Goal: Check status: Check status

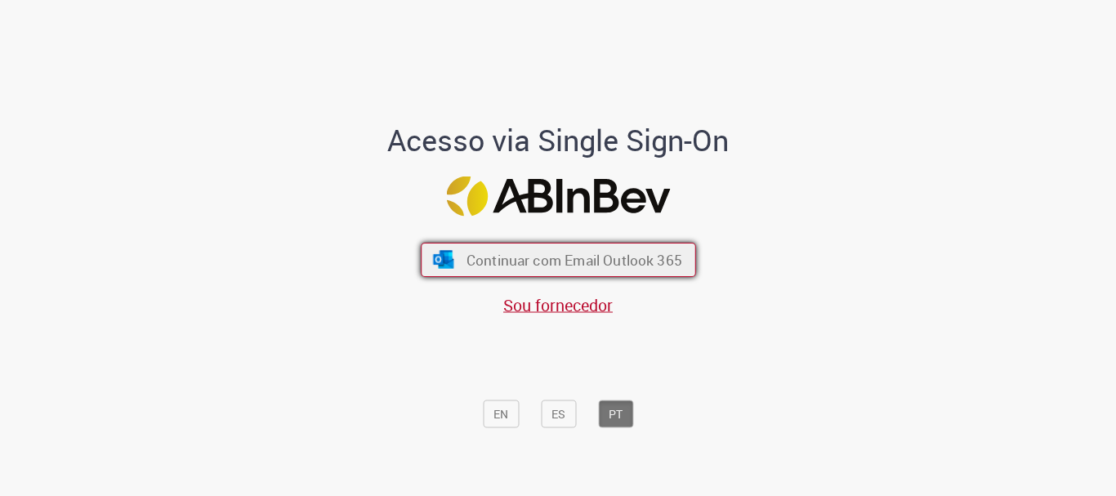
click at [664, 263] on span "Continuar com Email Outlook 365" at bounding box center [574, 260] width 216 height 19
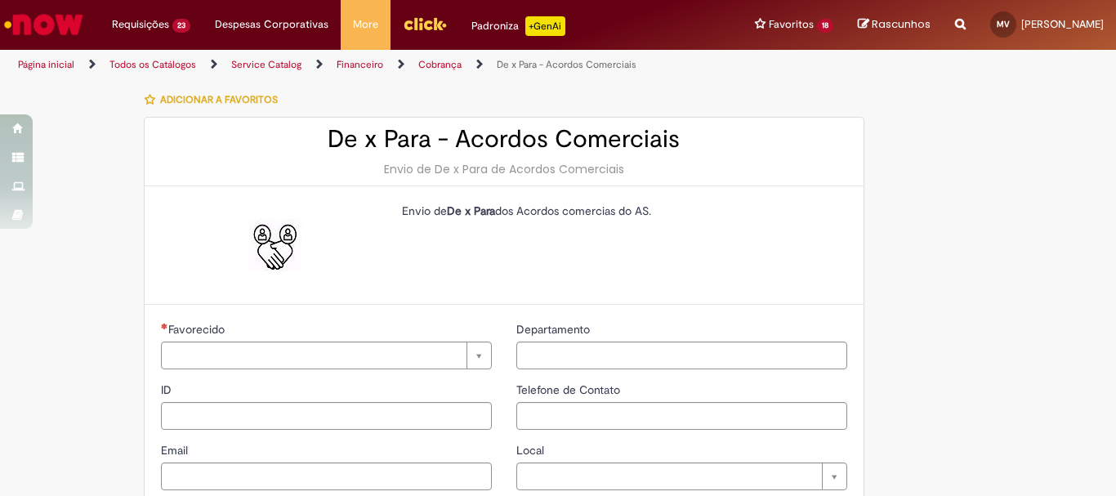
type input "********"
type input "**********"
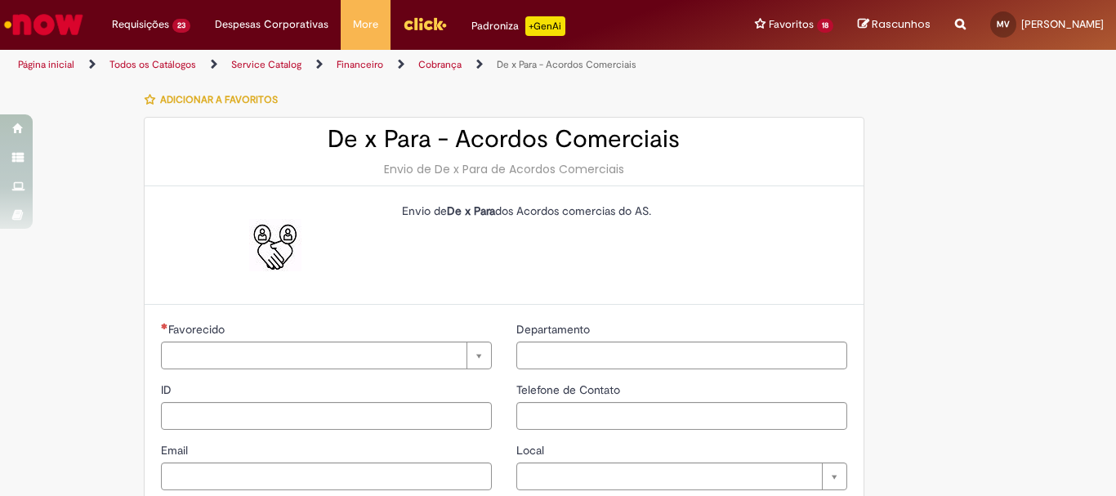
type input "****"
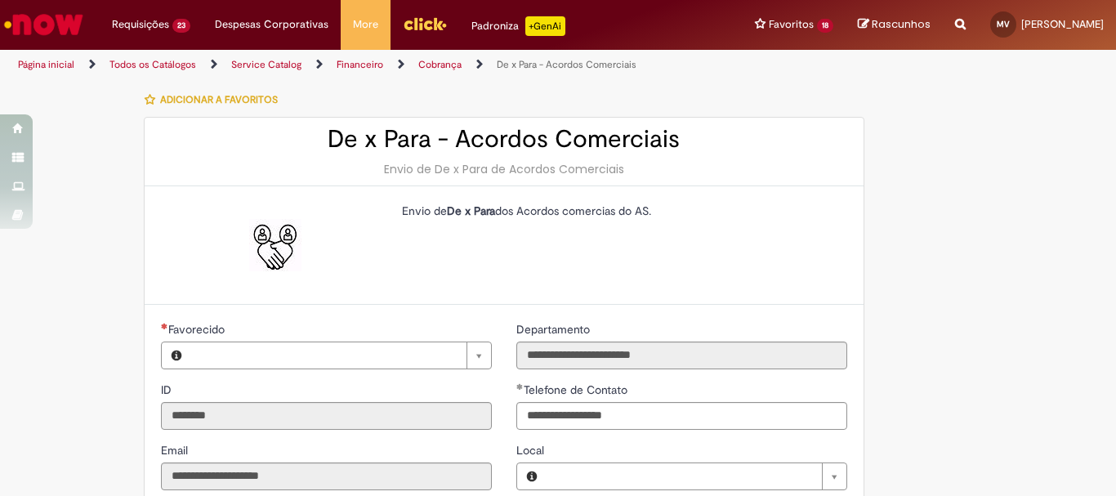
type input "**********"
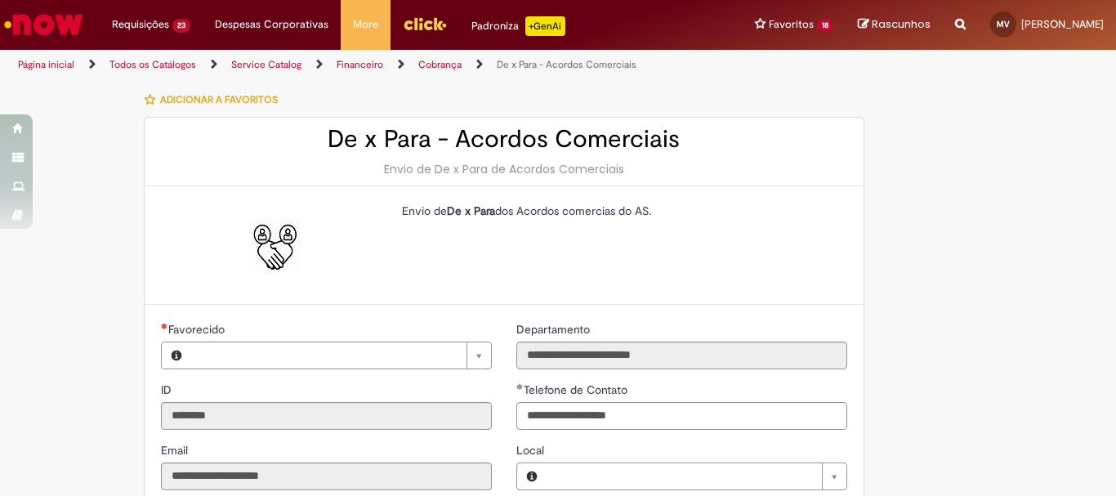
type input "**********"
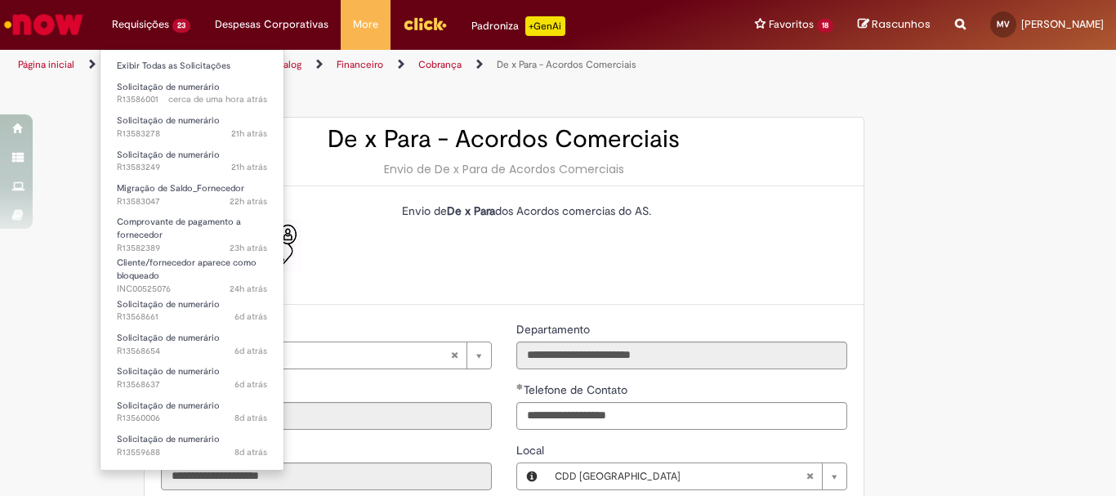
click at [160, 25] on li "Requisições 23 Exibir Todas as Solicitações Solicitação de numerário cerca de u…" at bounding box center [151, 24] width 103 height 49
click at [161, 69] on link "Exibir Todas as Solicitações" at bounding box center [191, 66] width 183 height 18
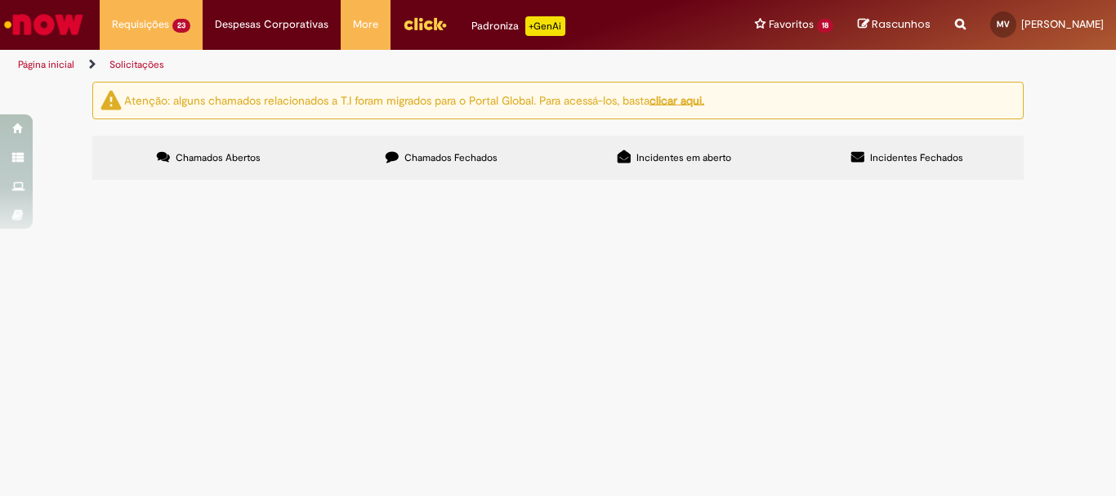
scroll to position [245, 0]
click at [0, 0] on span "Acordo comercial de trade - Super Cei - 6k Carnaval" at bounding box center [0, 0] width 0 height 0
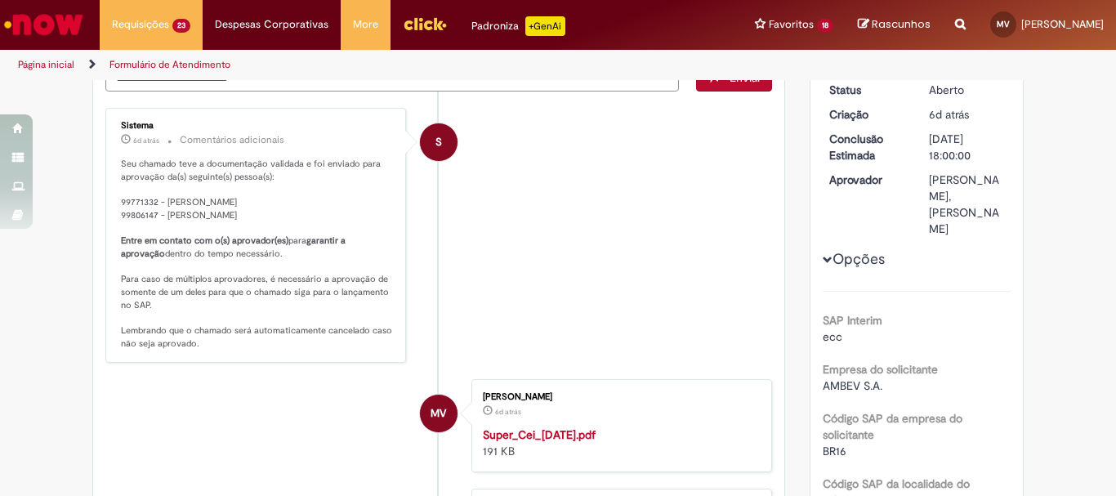
scroll to position [82, 0]
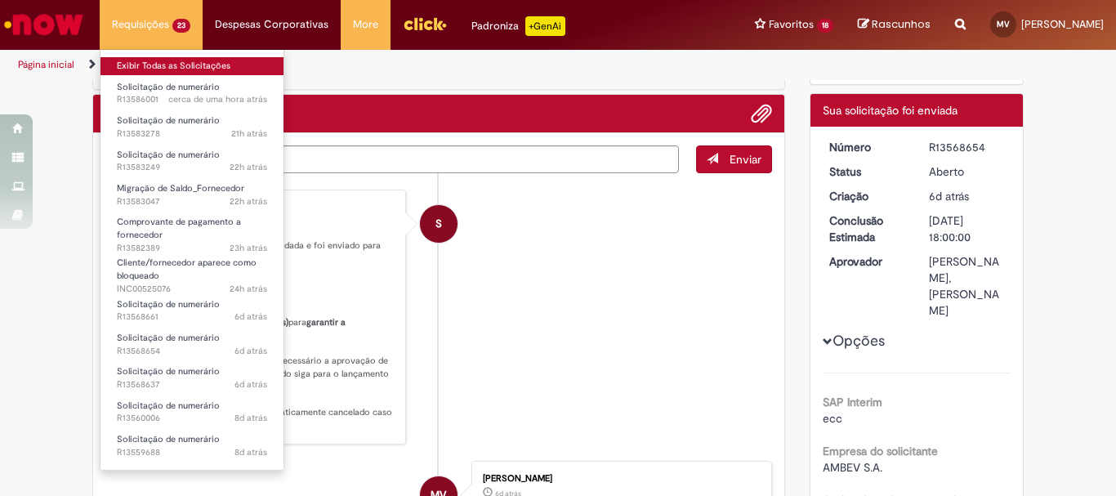
click at [168, 60] on link "Exibir Todas as Solicitações" at bounding box center [191, 66] width 183 height 18
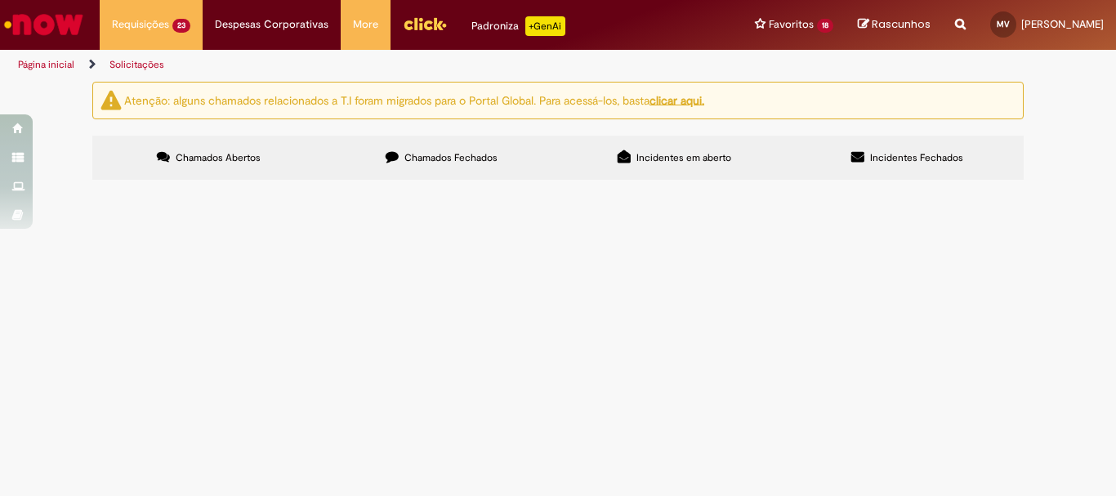
scroll to position [245, 0]
click at [0, 0] on span "Solicitação de numerário" at bounding box center [0, 0] width 0 height 0
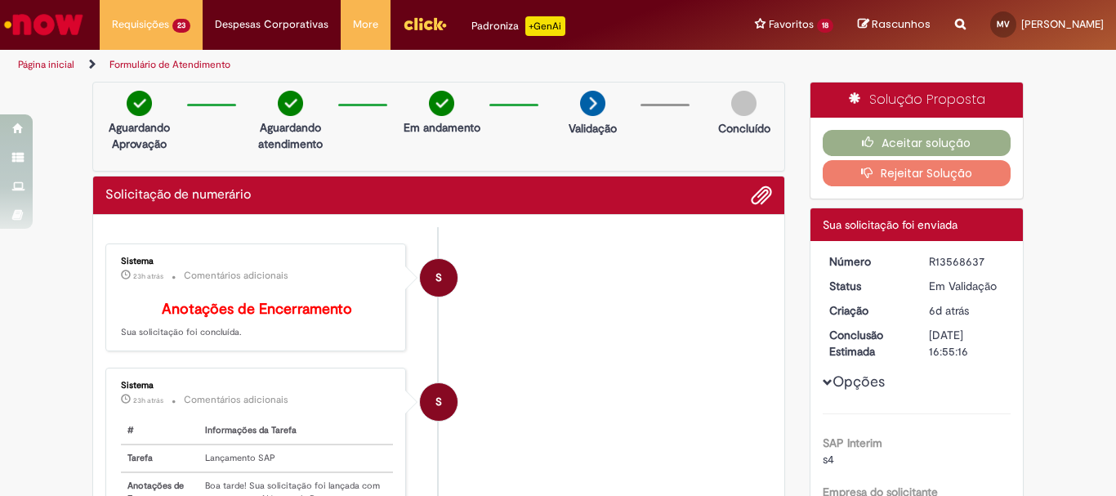
drag, startPoint x: 984, startPoint y: 254, endPoint x: 924, endPoint y: 256, distance: 60.5
click at [929, 256] on div "R13568637" at bounding box center [967, 261] width 76 height 16
copy div "R13568637"
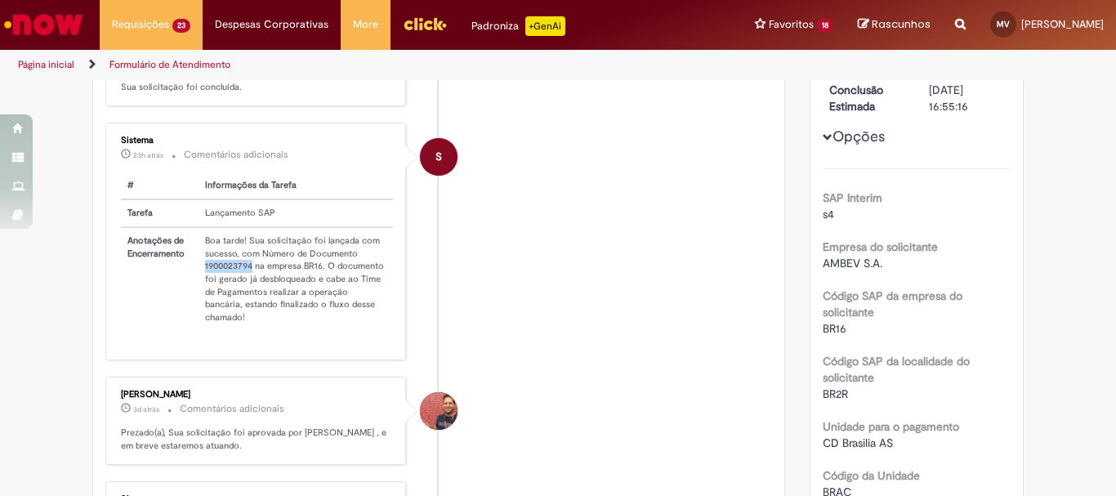
drag, startPoint x: 196, startPoint y: 276, endPoint x: 243, endPoint y: 279, distance: 47.4
click at [243, 279] on td "Boa tarde! Sua solicitação foi lançada com sucesso, com Número de Documento 190…" at bounding box center [295, 279] width 194 height 104
copy td "1900023794"
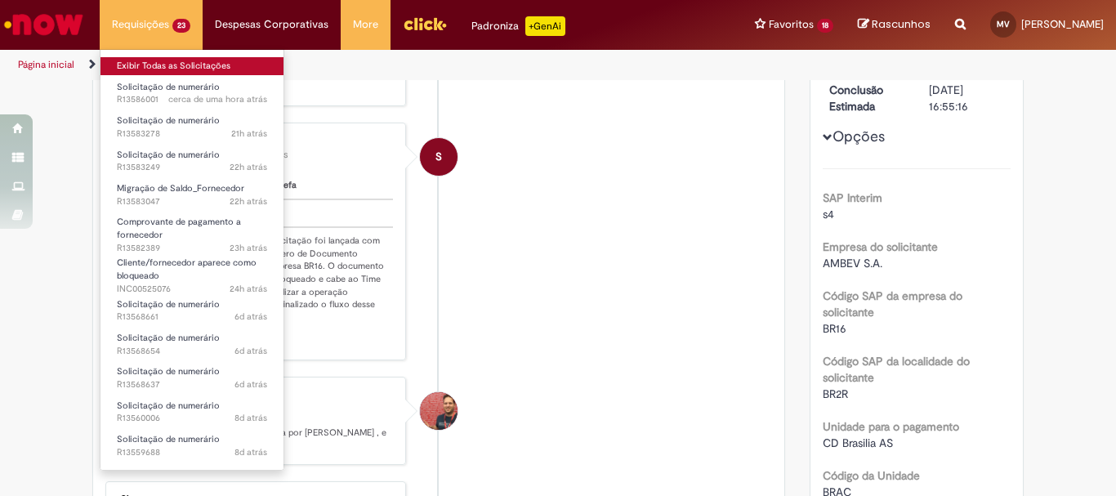
click at [159, 65] on link "Exibir Todas as Solicitações" at bounding box center [191, 66] width 183 height 18
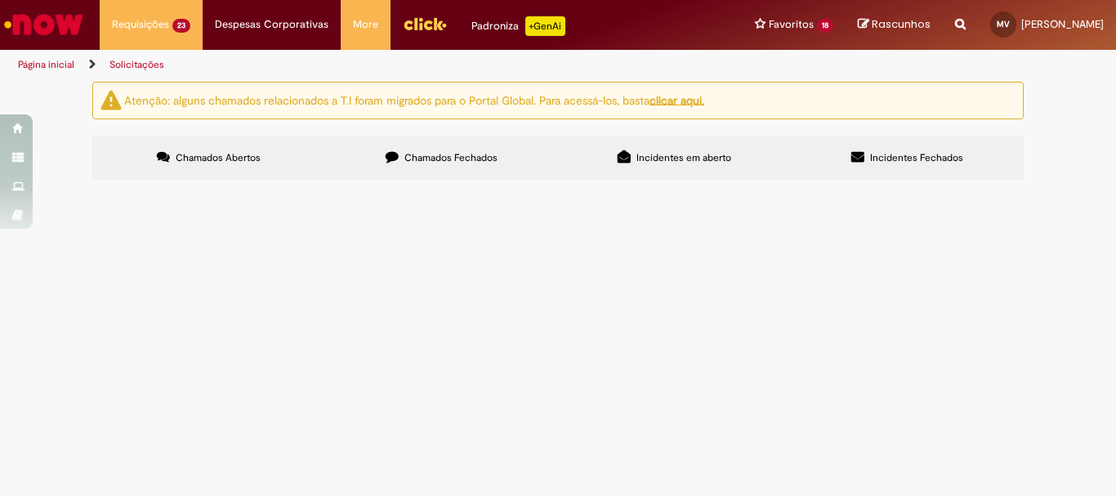
scroll to position [163, 0]
click at [0, 0] on span "Solicitação de numerário" at bounding box center [0, 0] width 0 height 0
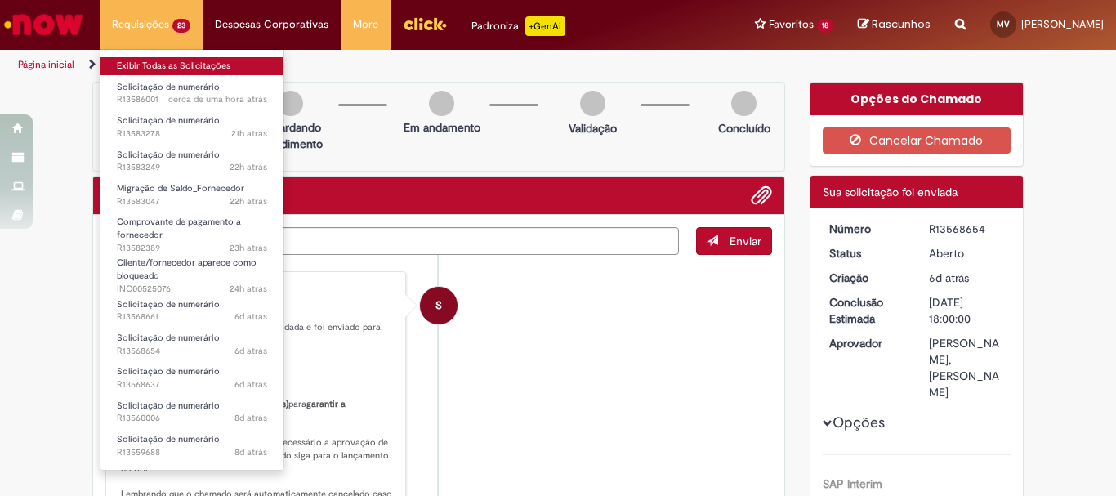
click at [163, 69] on link "Exibir Todas as Solicitações" at bounding box center [191, 66] width 183 height 18
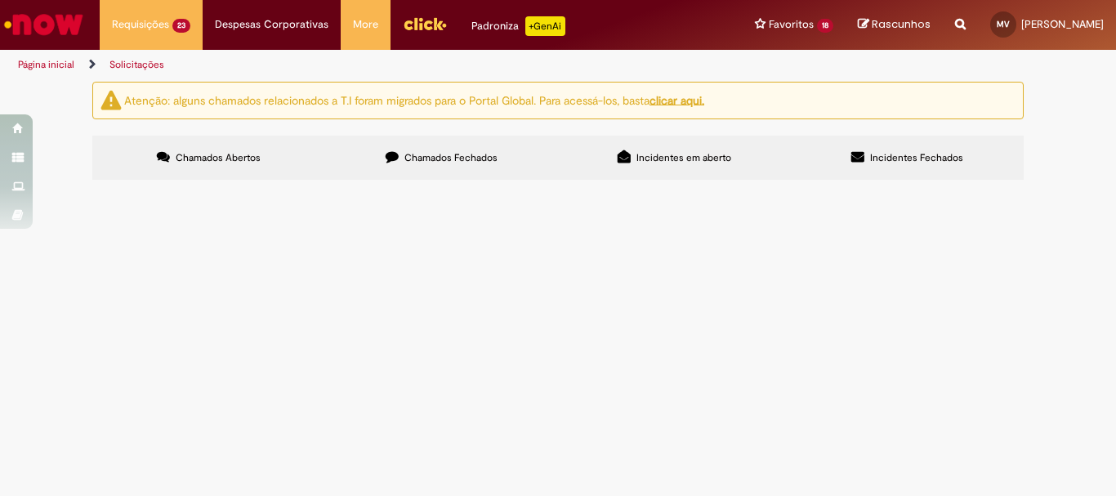
scroll to position [163, 0]
click at [0, 0] on span "Solicitação de numerário" at bounding box center [0, 0] width 0 height 0
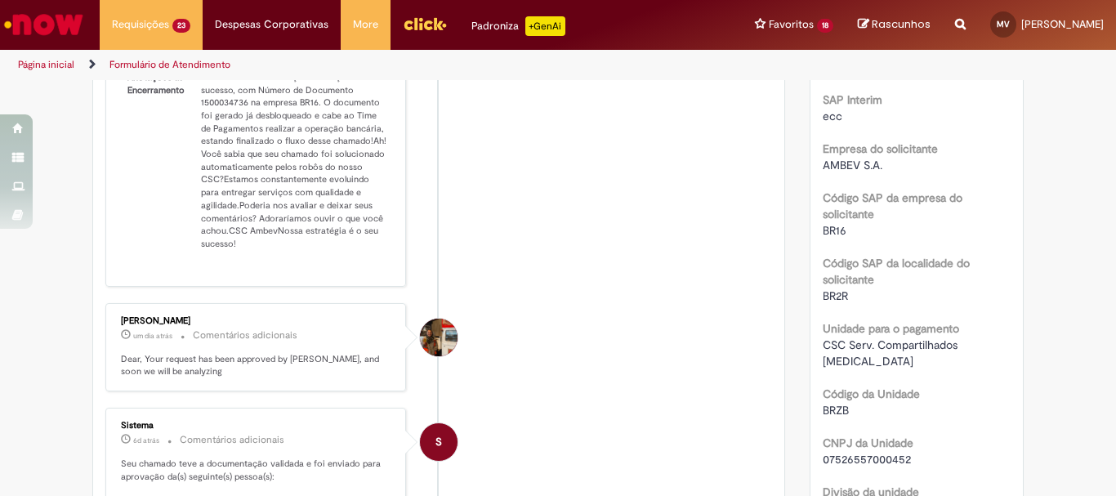
scroll to position [327, 0]
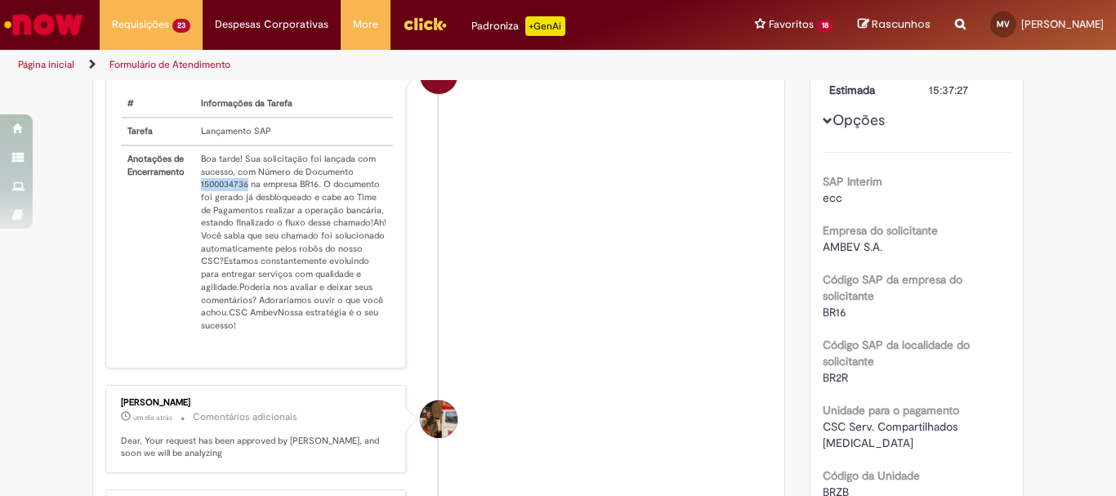
drag, startPoint x: 242, startPoint y: 194, endPoint x: 194, endPoint y: 195, distance: 47.4
click at [194, 195] on td "Boa tarde! Sua solicitação foi lançada com sucesso, com Número de Documento 150…" at bounding box center [293, 242] width 198 height 194
copy td "1500034736"
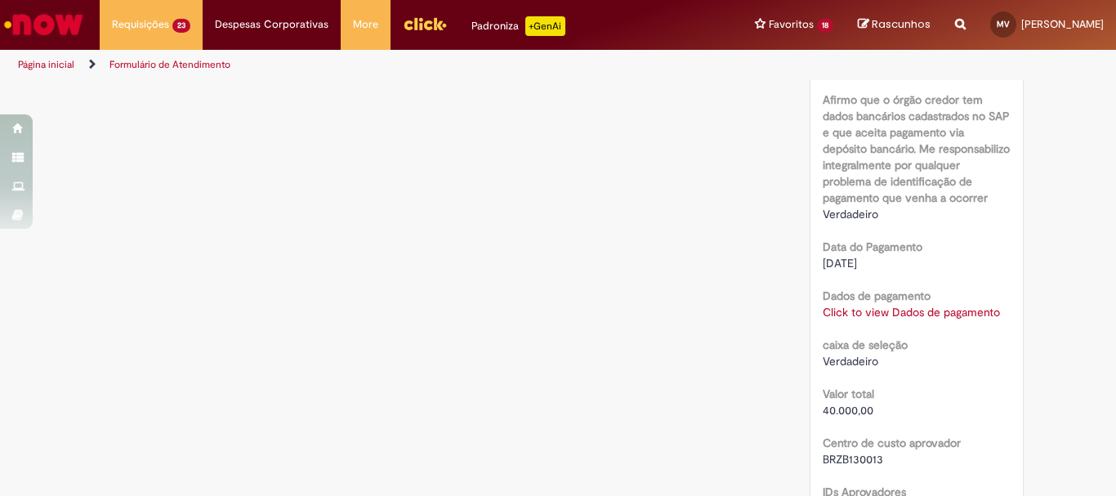
scroll to position [1715, 0]
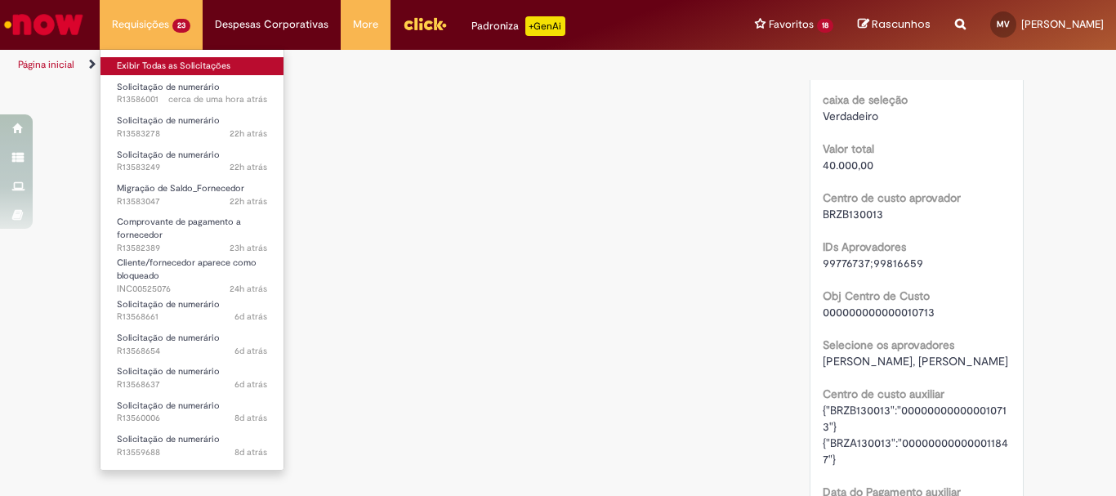
click at [173, 63] on link "Exibir Todas as Solicitações" at bounding box center [191, 66] width 183 height 18
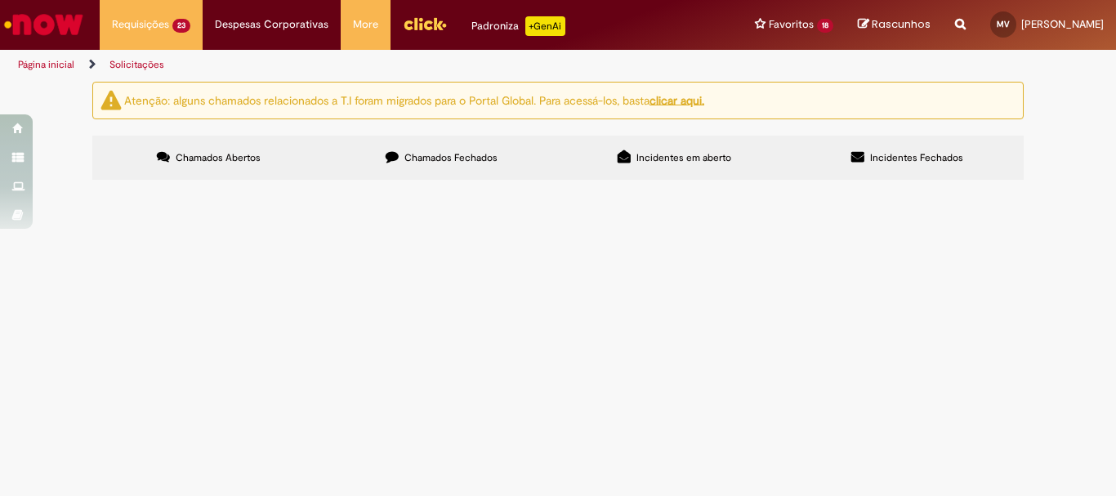
scroll to position [82, 0]
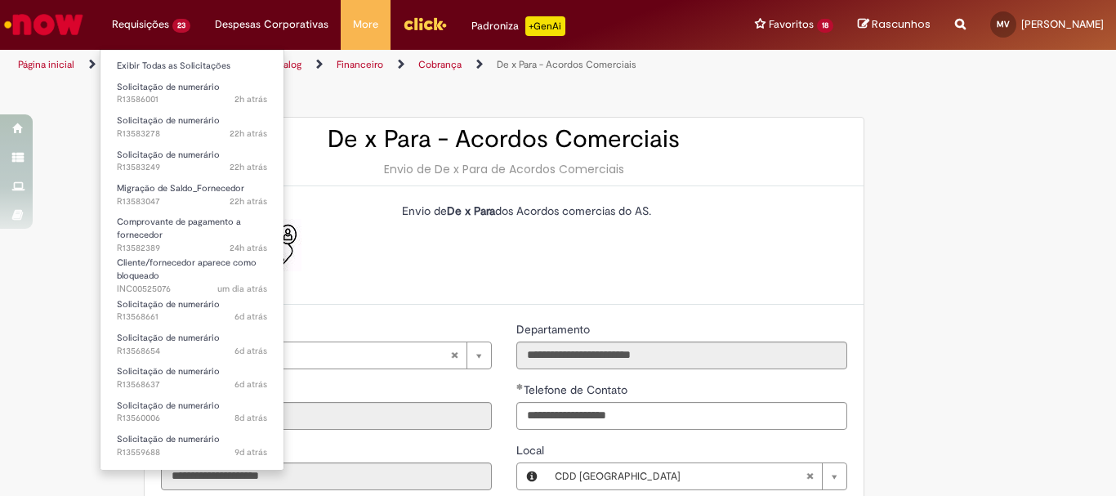
click at [151, 22] on li "Requisições 23 Exibir Todas as Solicitações Solicitação de numerário 2h atrás 2…" at bounding box center [151, 24] width 103 height 49
click at [150, 72] on link "Exibir Todas as Solicitações" at bounding box center [191, 66] width 183 height 18
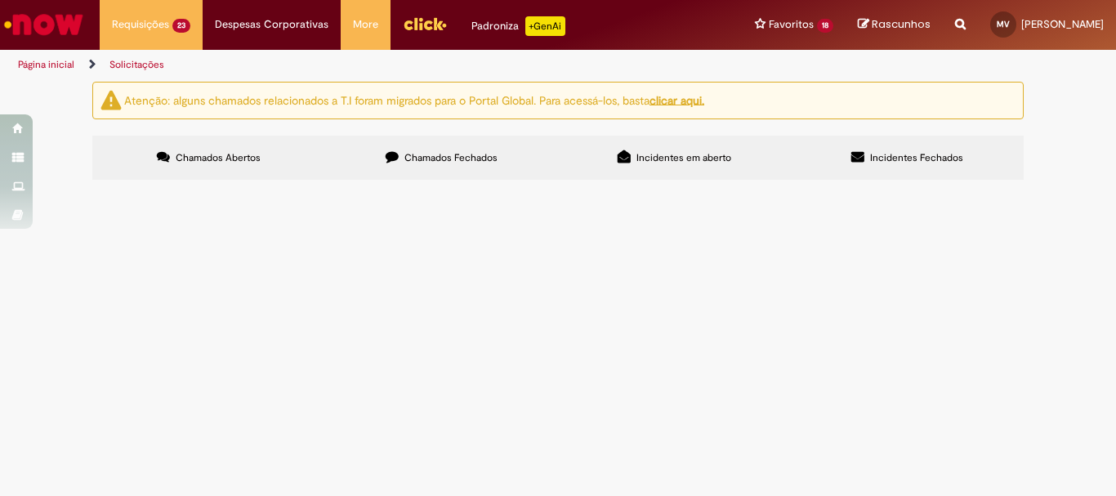
click at [407, 69] on ul "Página inicial Solicitações" at bounding box center [372, 65] width 720 height 30
click at [0, 0] on span "R13568654" at bounding box center [0, 0] width 0 height 0
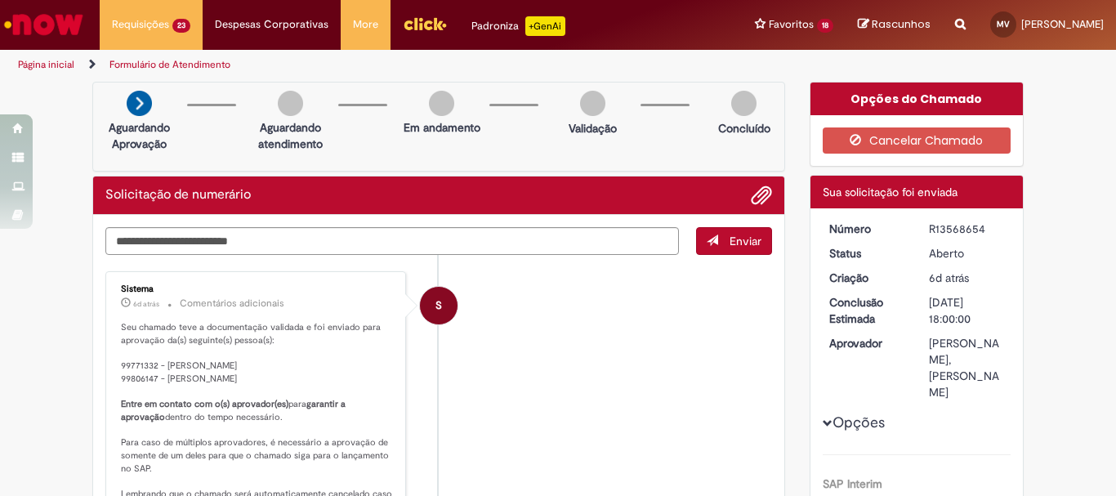
drag, startPoint x: 983, startPoint y: 225, endPoint x: 914, endPoint y: 225, distance: 68.6
click at [916, 225] on dd "R13568654" at bounding box center [966, 229] width 100 height 16
copy div "R13568654"
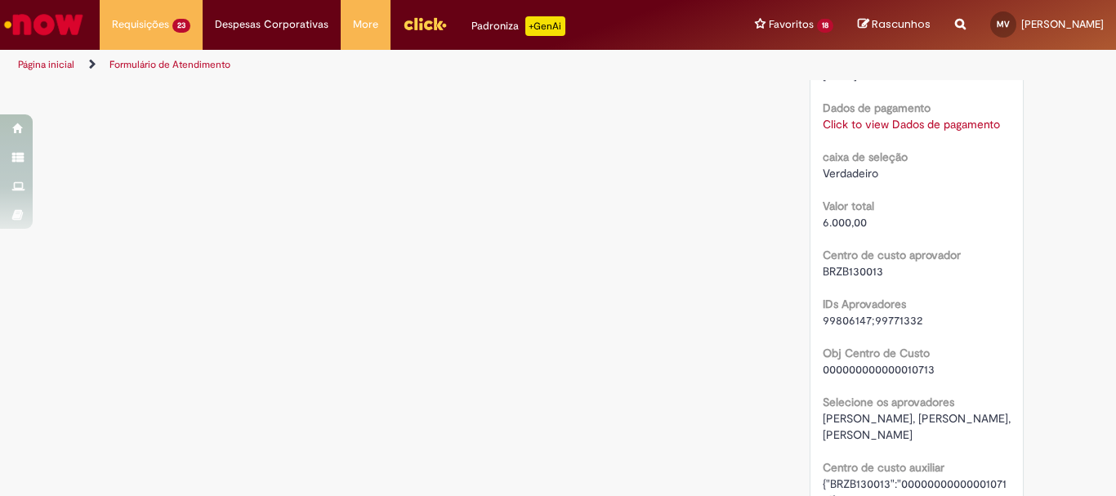
scroll to position [2118, 0]
